Goal: Find specific page/section: Find specific page/section

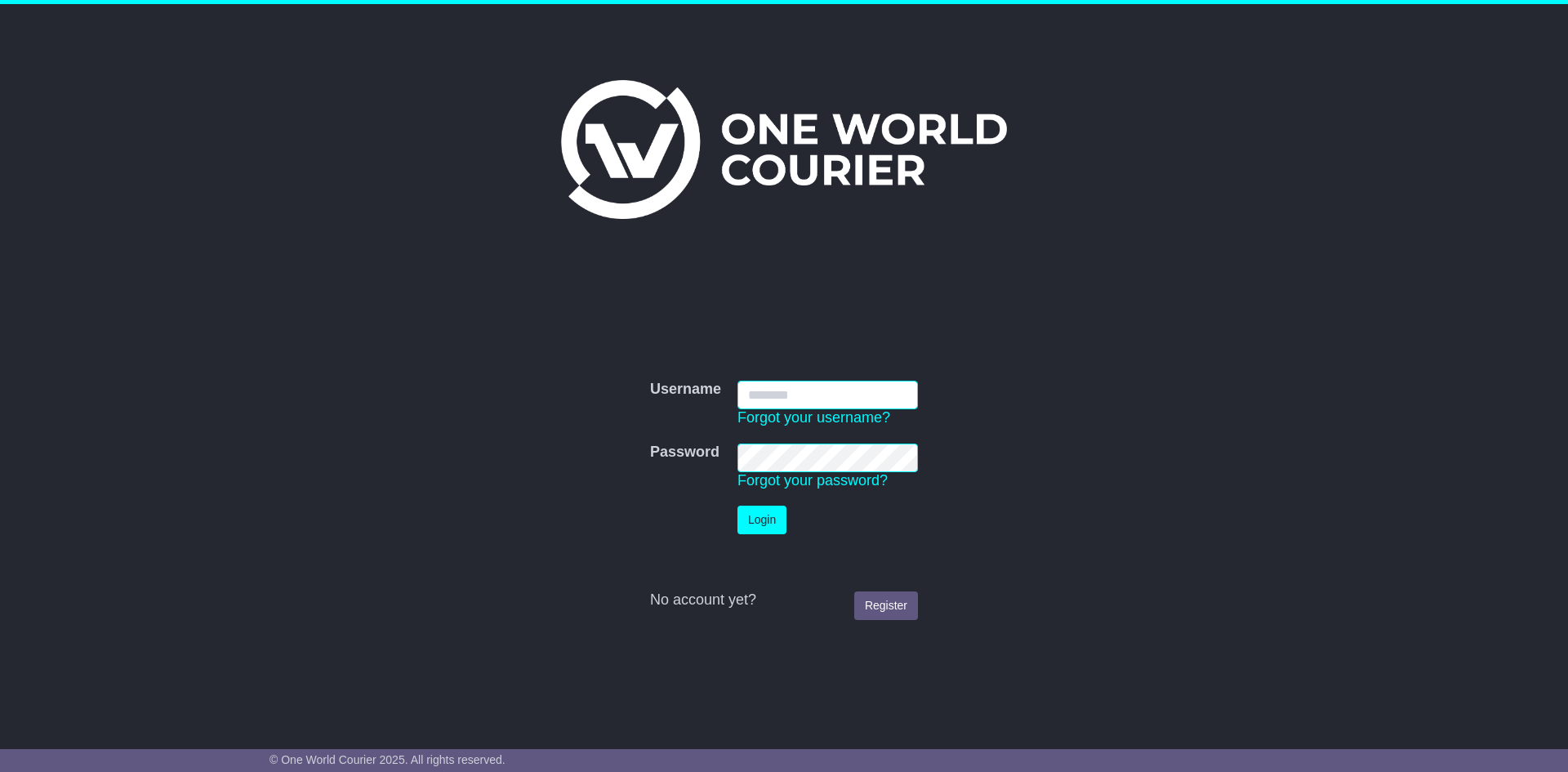
click at [799, 392] on input "Username" at bounding box center [827, 395] width 180 height 29
type input "**********"
click at [757, 525] on button "Login" at bounding box center [761, 520] width 49 height 29
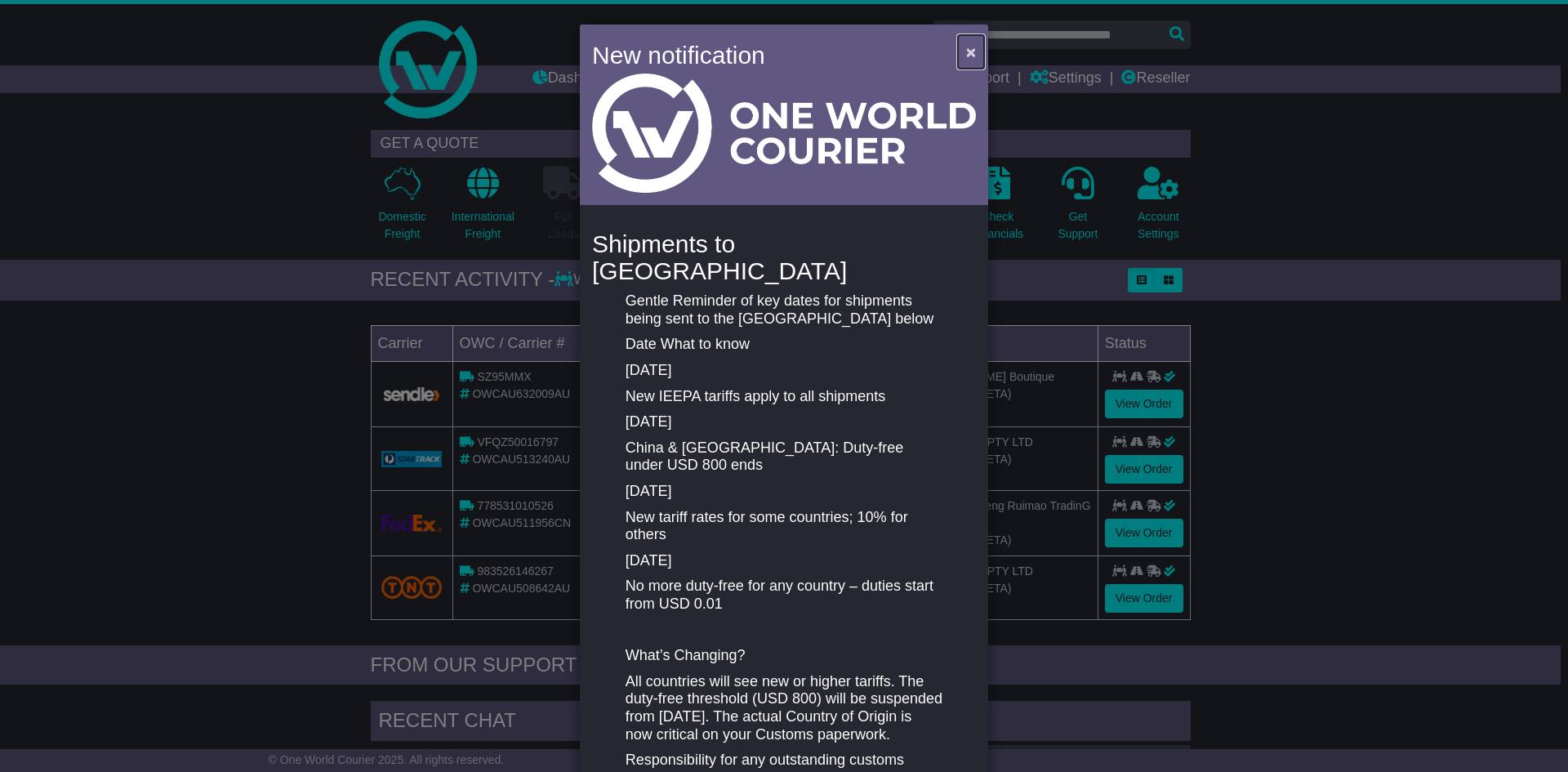
click at [967, 52] on span "×" at bounding box center [971, 52] width 10 height 19
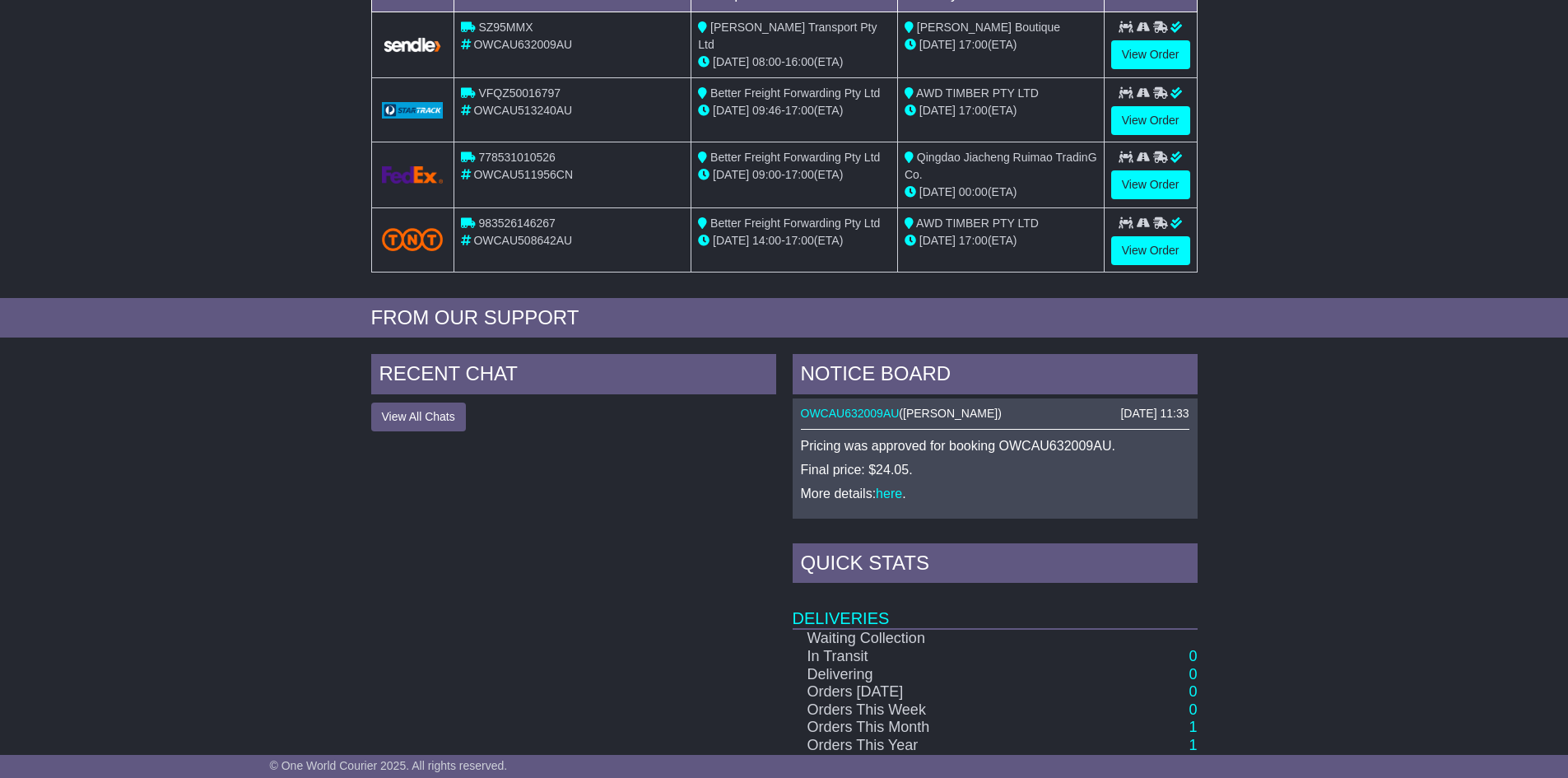
scroll to position [533, 0]
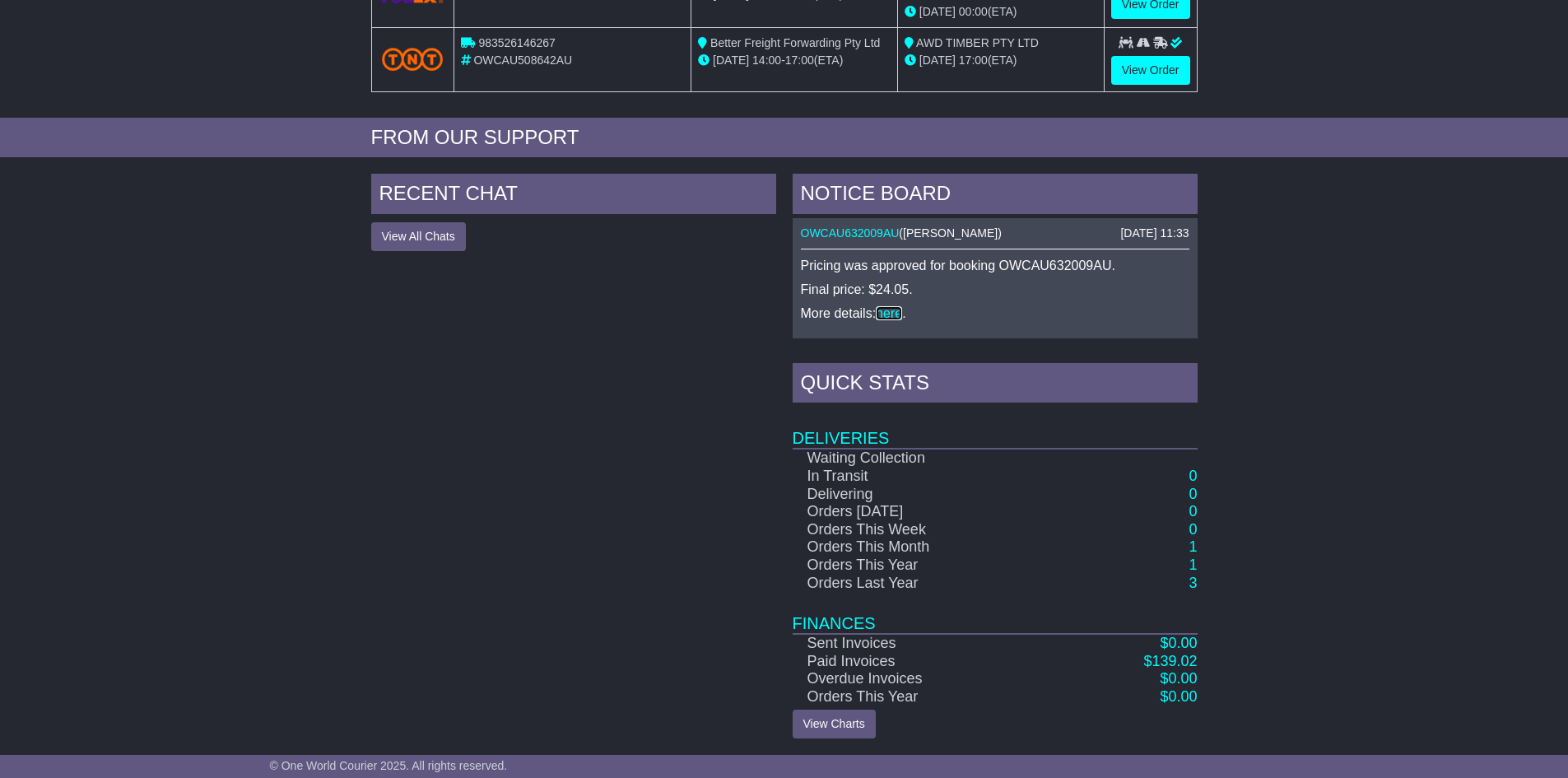
click at [888, 310] on link "here" at bounding box center [888, 313] width 26 height 14
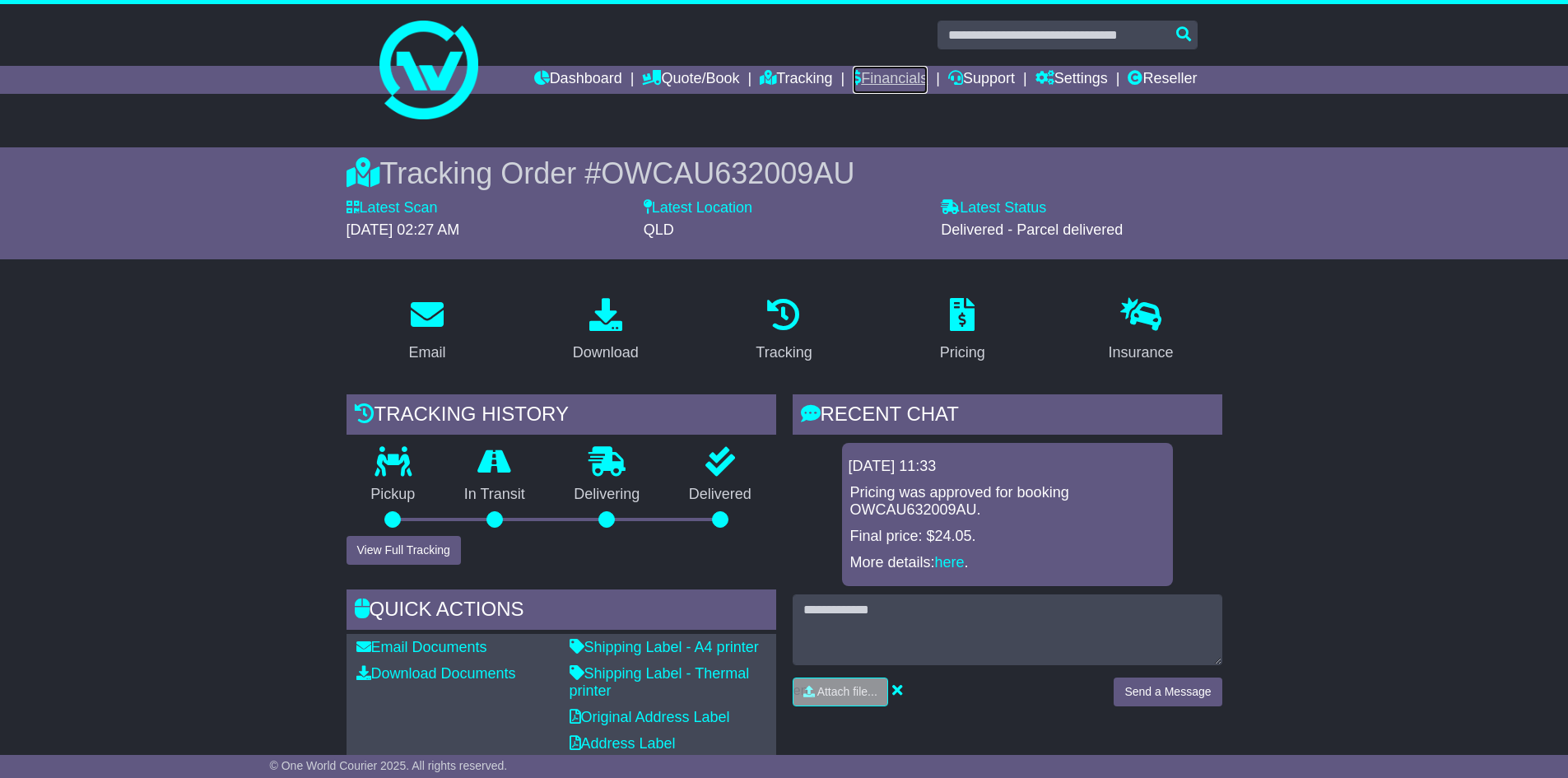
click at [871, 83] on link "Financials" at bounding box center [890, 79] width 75 height 28
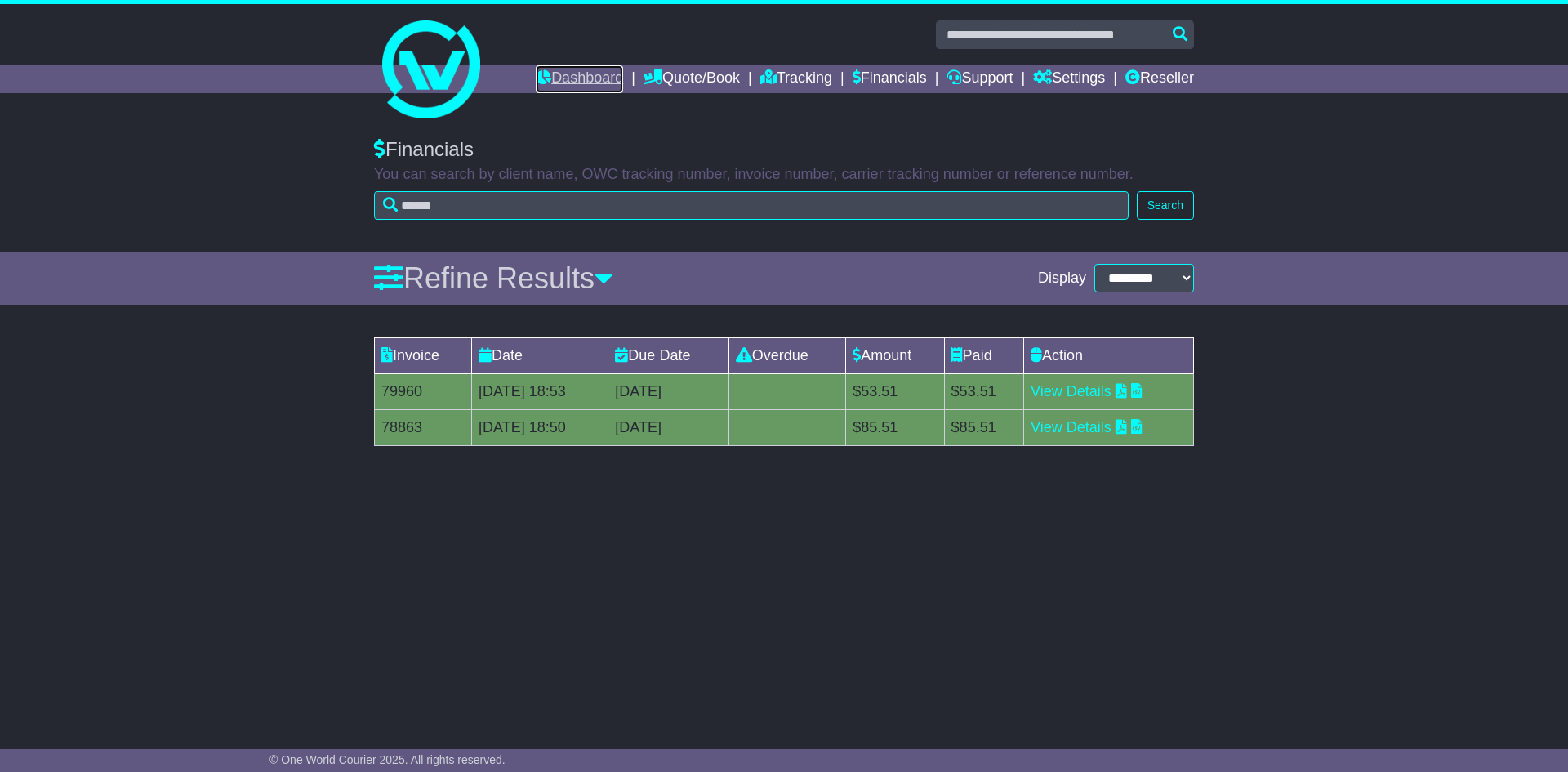
click at [577, 75] on link "Dashboard" at bounding box center [580, 78] width 88 height 28
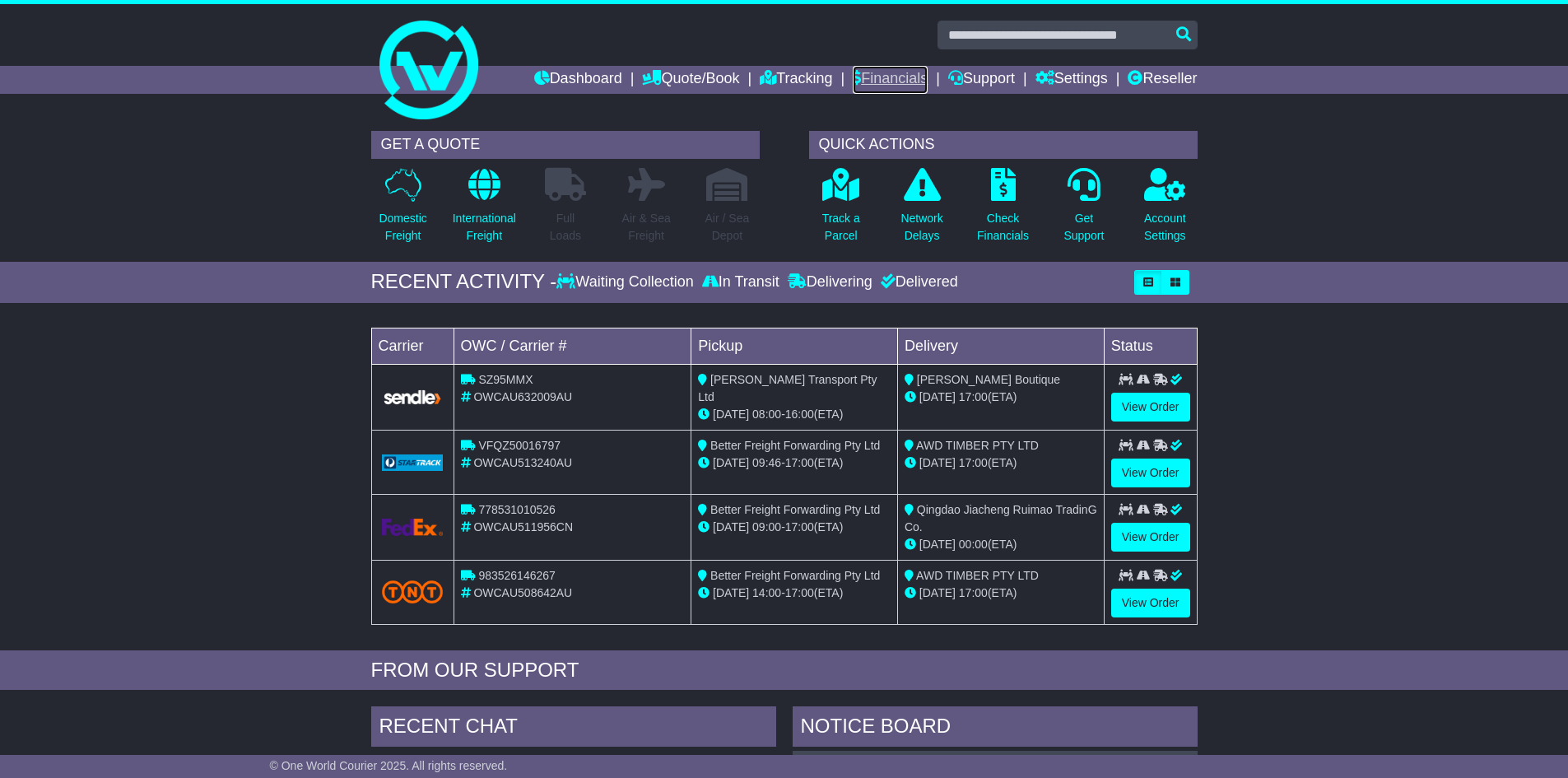
click at [879, 77] on link "Financials" at bounding box center [890, 79] width 75 height 28
